Goal: Information Seeking & Learning: Check status

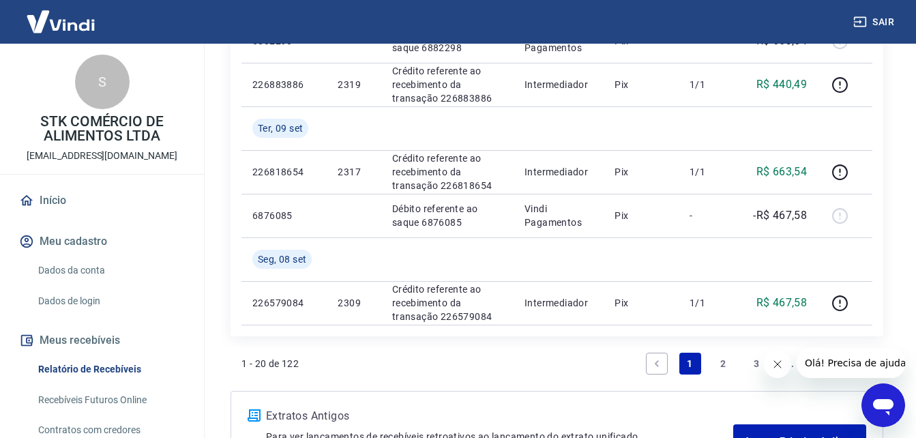
scroll to position [1338, 0]
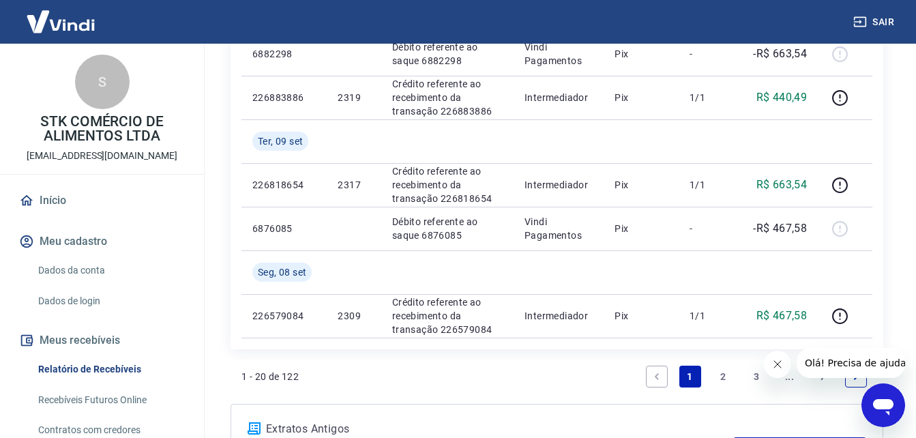
drag, startPoint x: 723, startPoint y: 378, endPoint x: 10, endPoint y: 16, distance: 800.3
click at [723, 378] on link "2" at bounding box center [723, 376] width 22 height 22
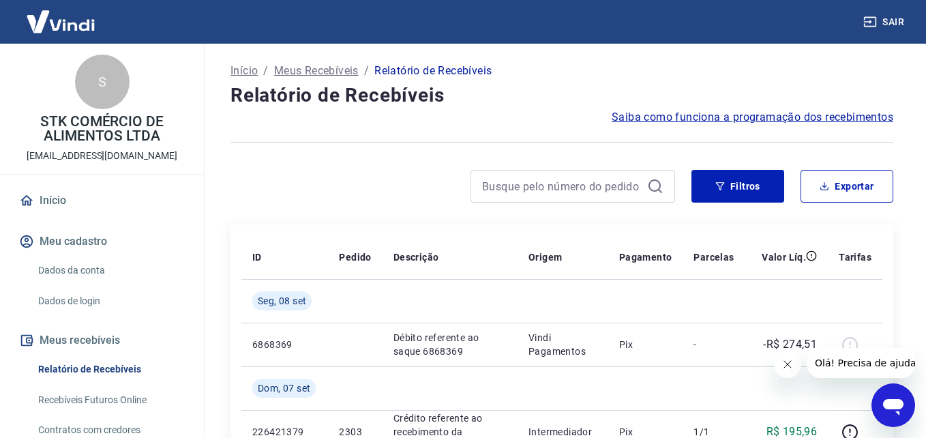
click at [794, 362] on div at bounding box center [844, 363] width 141 height 30
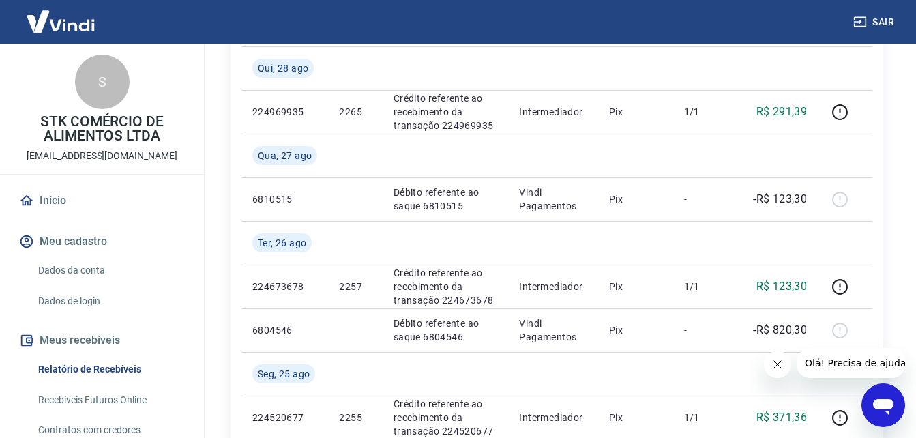
scroll to position [1549, 0]
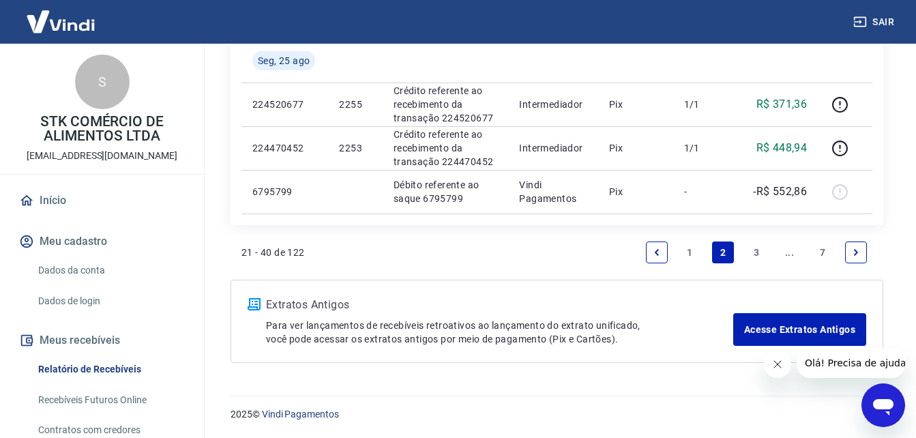
click at [764, 252] on link "3" at bounding box center [756, 252] width 22 height 22
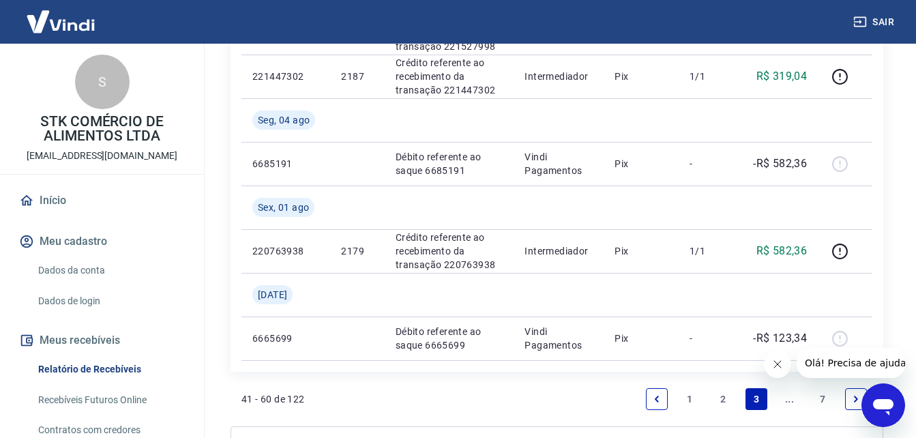
scroll to position [1505, 0]
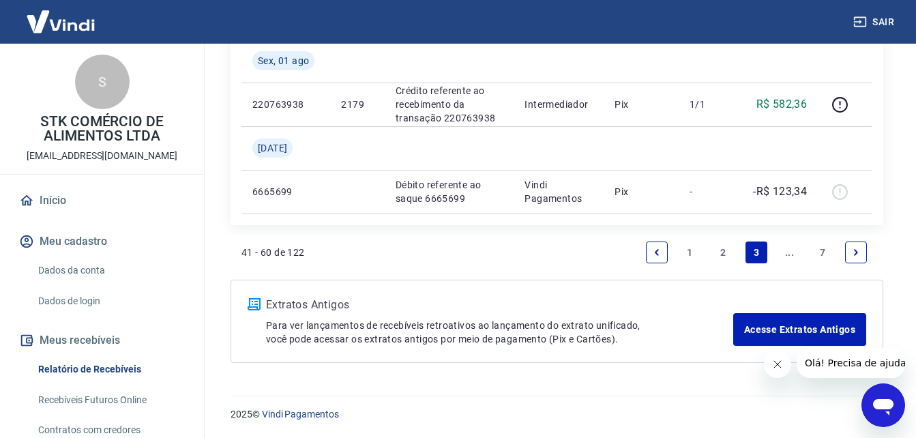
drag, startPoint x: 920, startPoint y: 35, endPoint x: 102, endPoint y: 14, distance: 818.3
click at [794, 254] on link "..." at bounding box center [790, 252] width 22 height 22
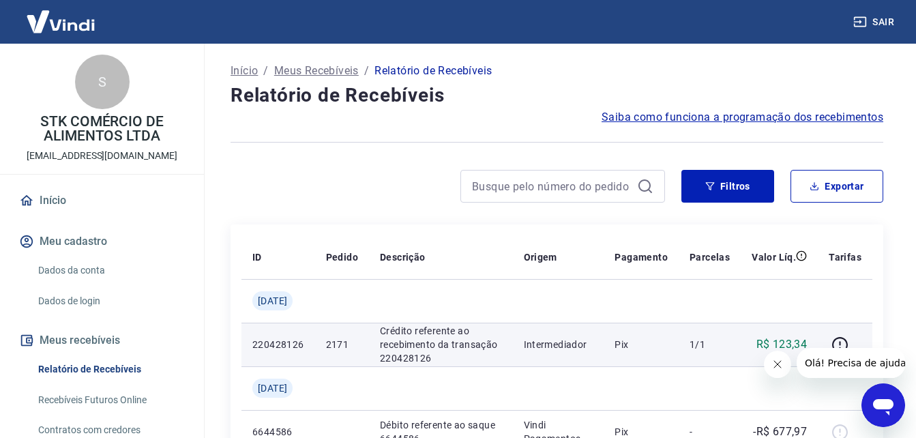
click at [709, 343] on p "1/1" at bounding box center [709, 344] width 40 height 14
click at [761, 336] on p "R$ 123,34" at bounding box center [781, 344] width 51 height 16
click at [841, 343] on icon "button" at bounding box center [839, 344] width 17 height 17
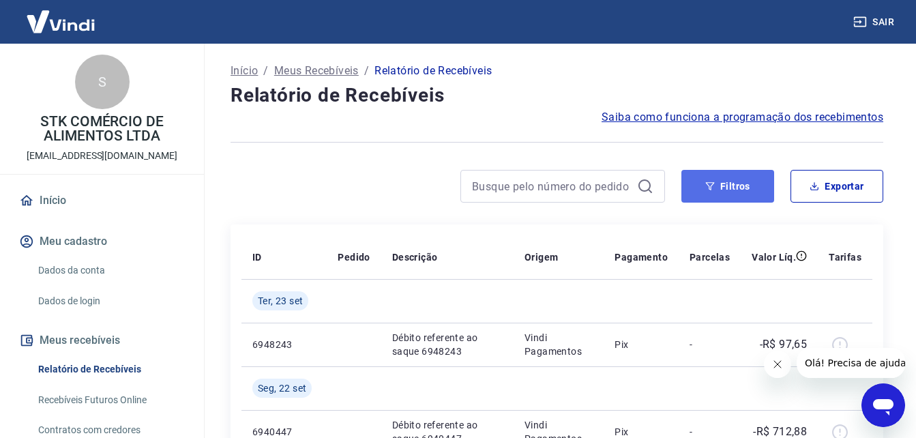
click at [757, 178] on button "Filtros" at bounding box center [727, 186] width 93 height 33
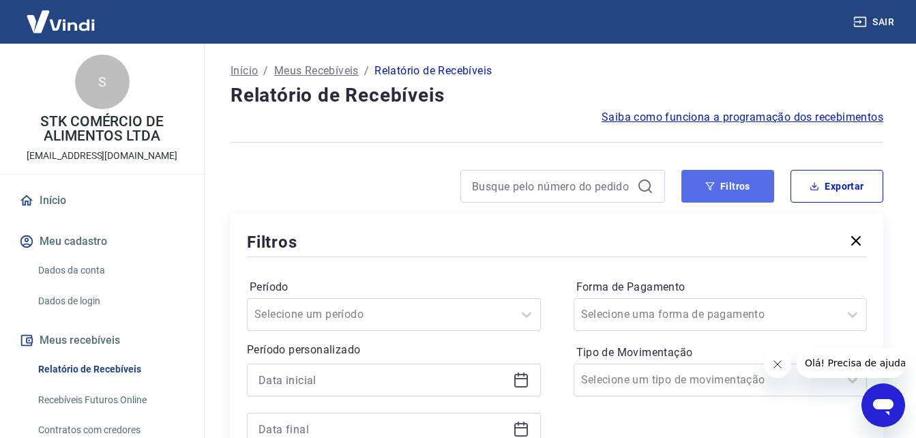
click at [757, 178] on button "Filtros" at bounding box center [727, 186] width 93 height 33
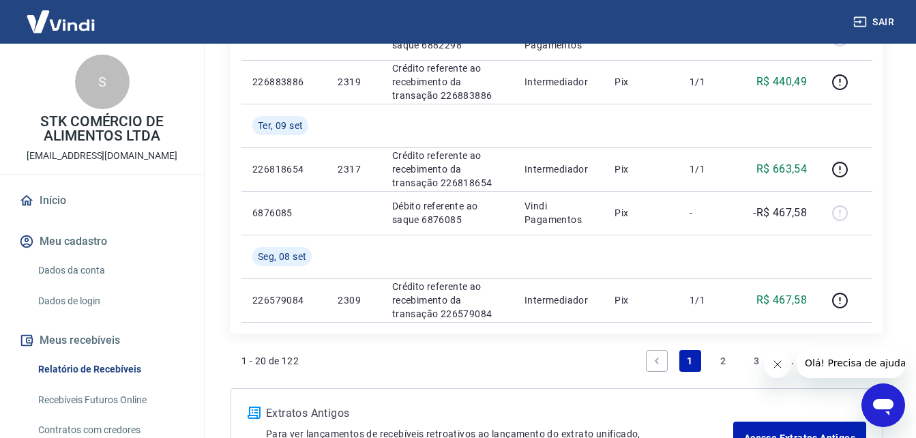
scroll to position [1462, 0]
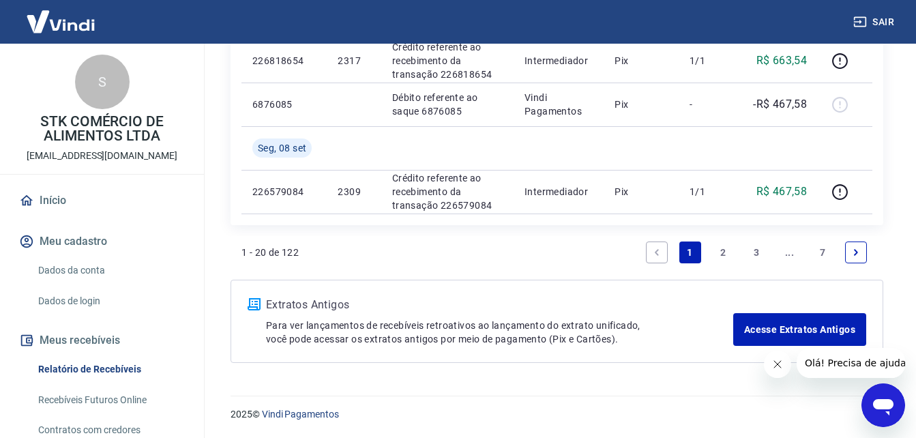
click at [723, 254] on link "2" at bounding box center [723, 252] width 22 height 22
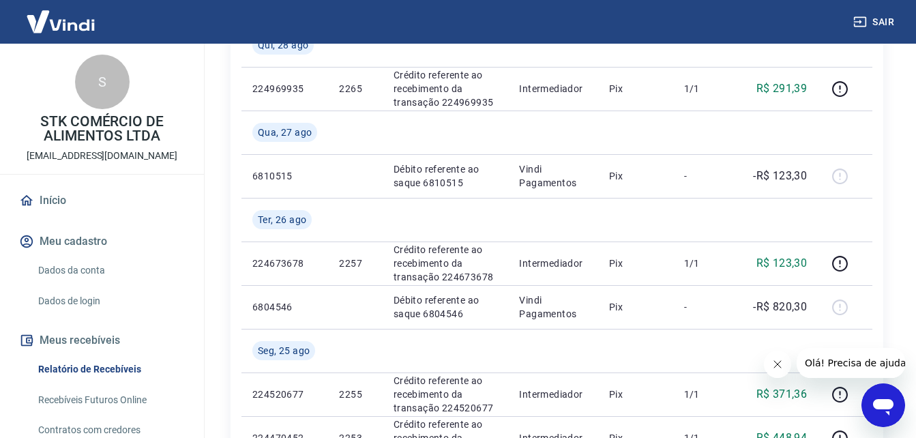
scroll to position [1549, 0]
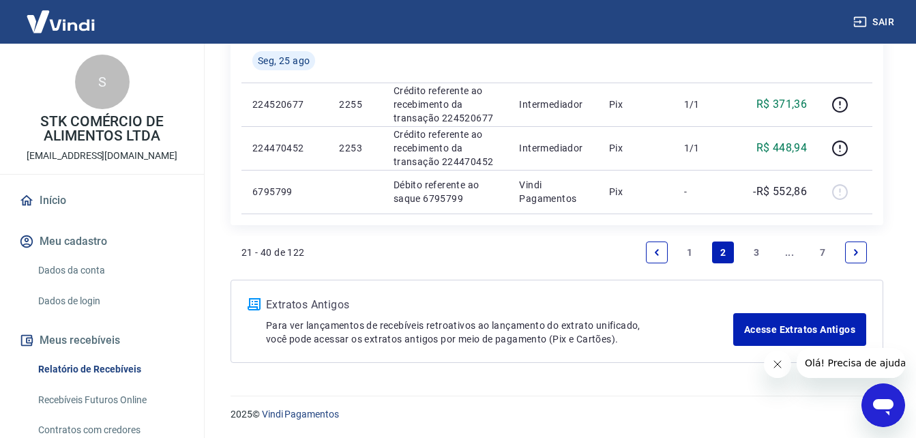
click at [746, 254] on link "3" at bounding box center [756, 252] width 22 height 22
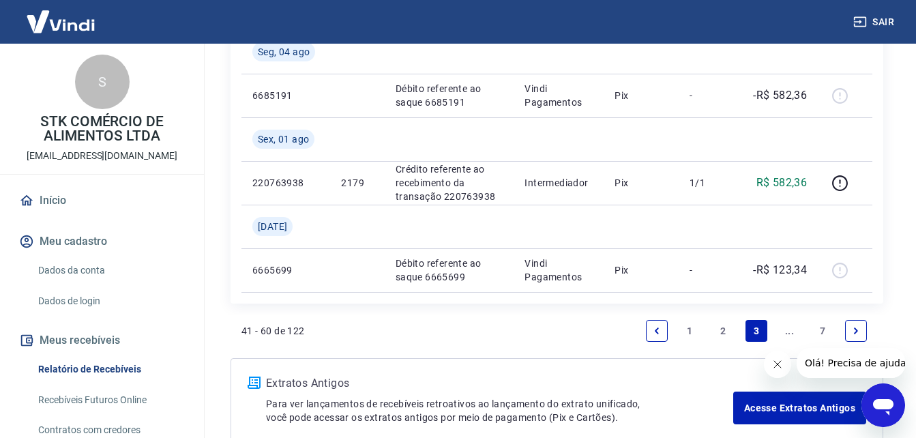
scroll to position [1443, 0]
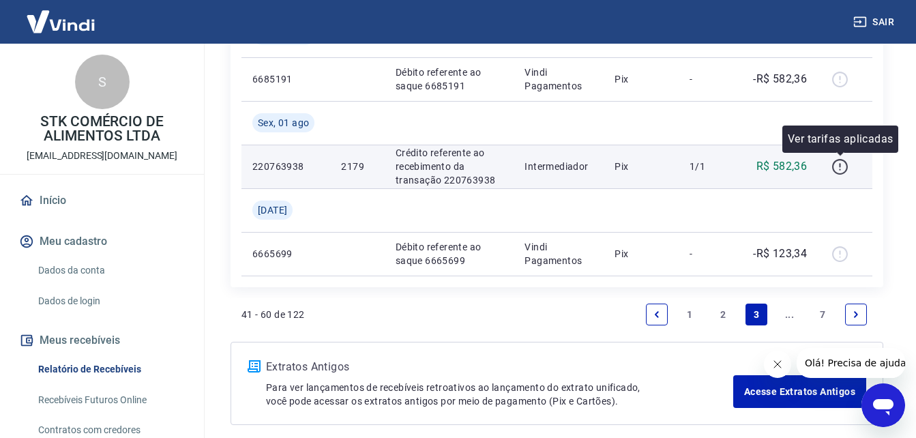
click at [835, 167] on icon "button" at bounding box center [839, 166] width 17 height 17
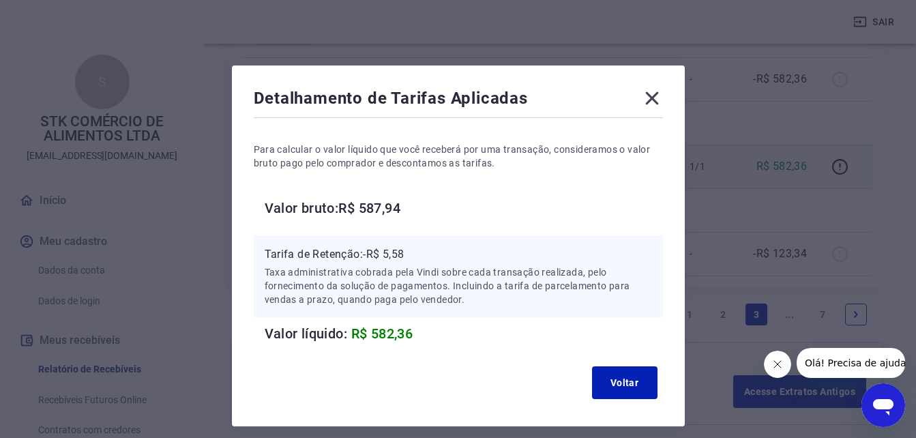
click at [652, 97] on icon at bounding box center [651, 98] width 13 height 13
